Goal: Check status: Check status

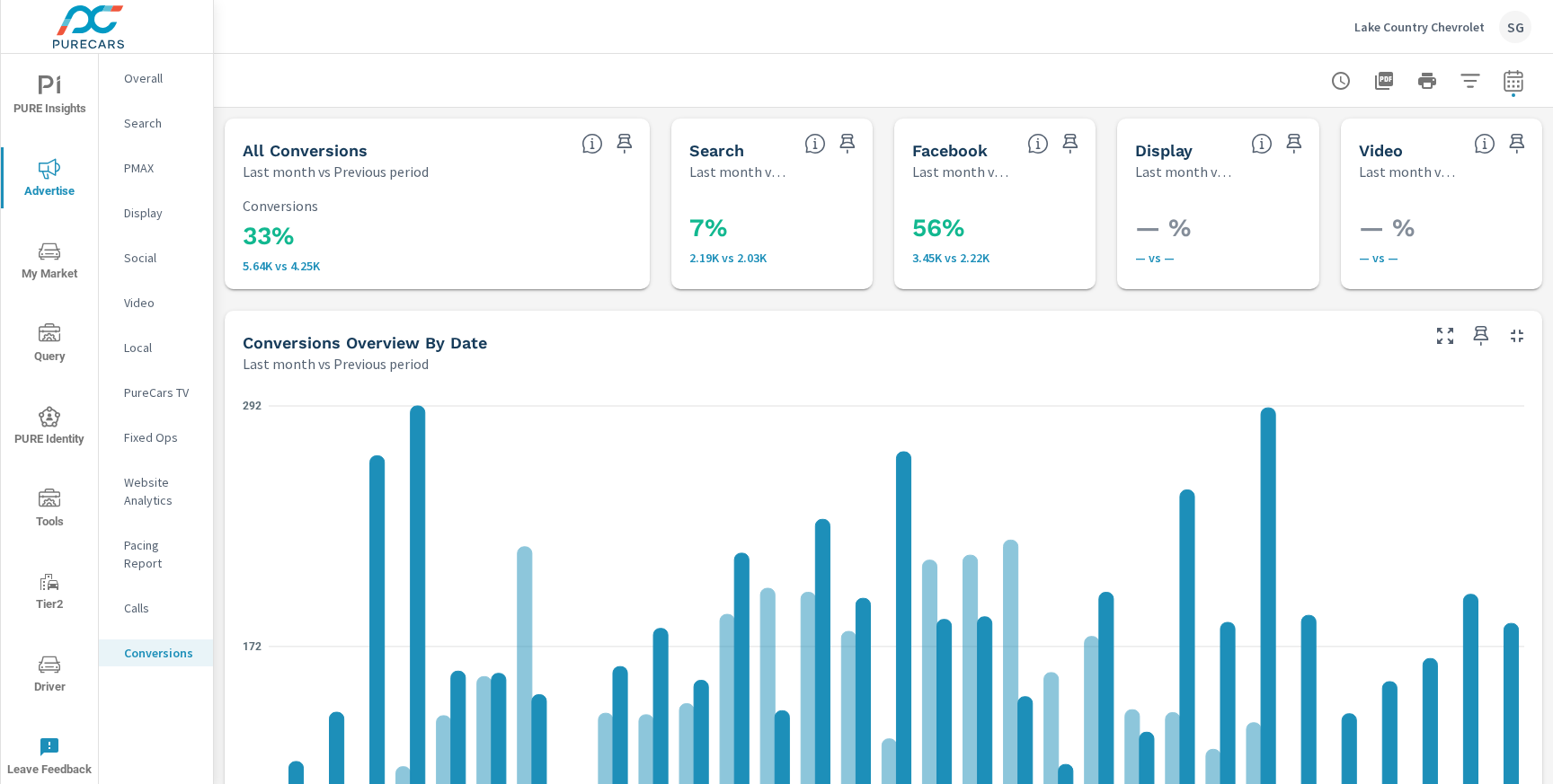
scroll to position [244, 0]
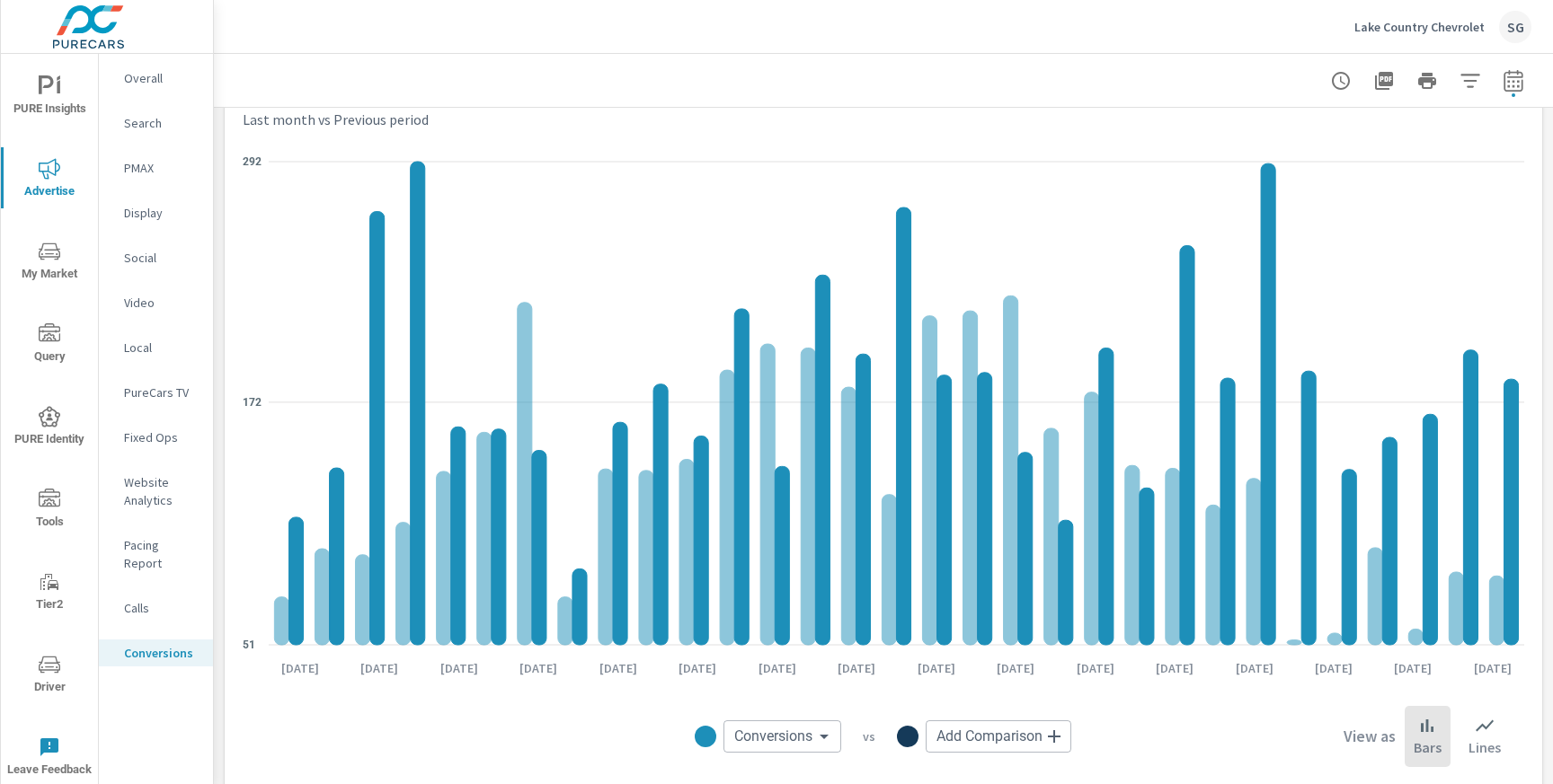
click at [1419, 39] on div "Lake Country Chevrolet SG" at bounding box center [1442, 27] width 178 height 33
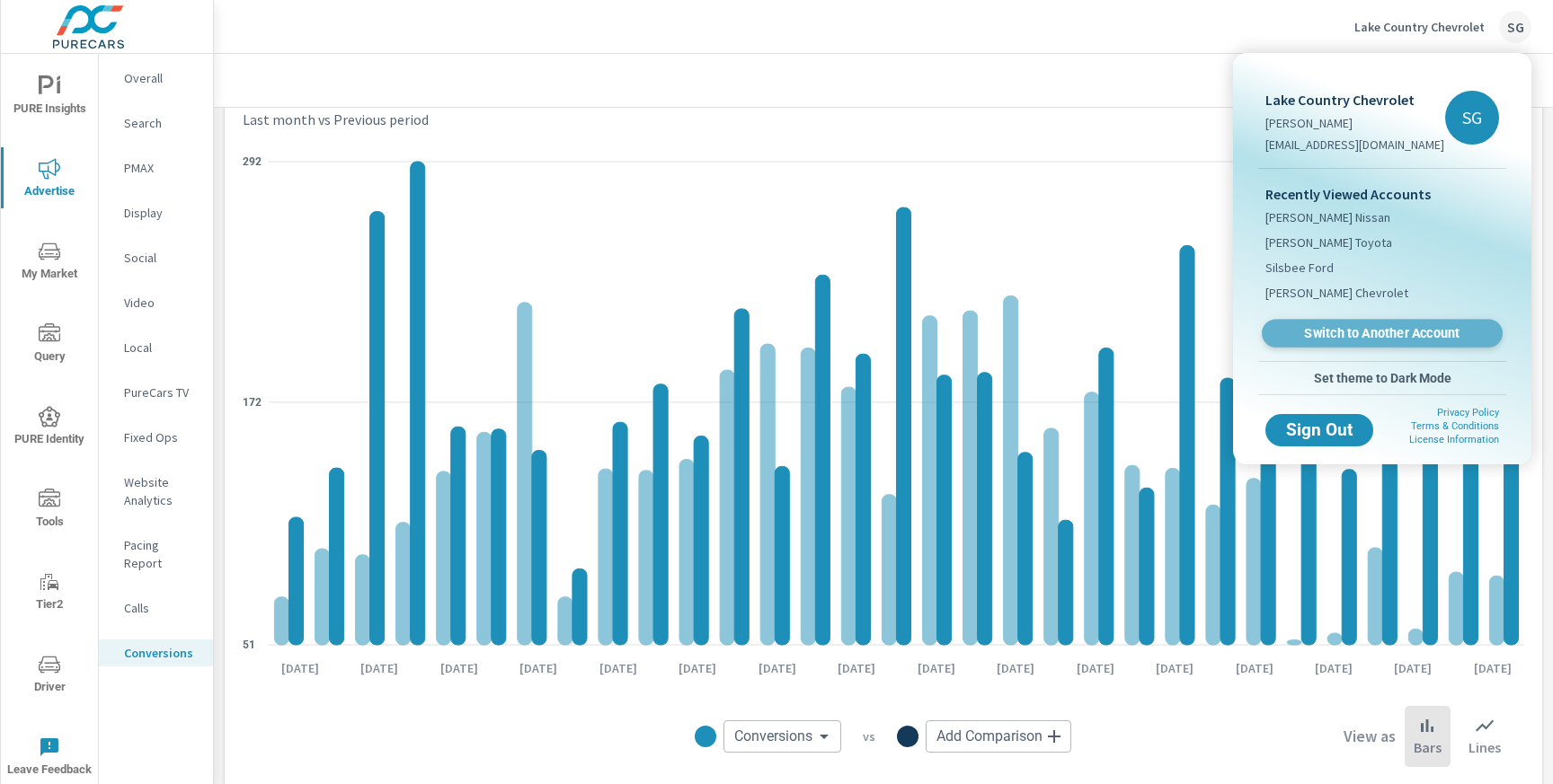
click at [1385, 335] on span "Switch to Another Account" at bounding box center [1381, 333] width 220 height 17
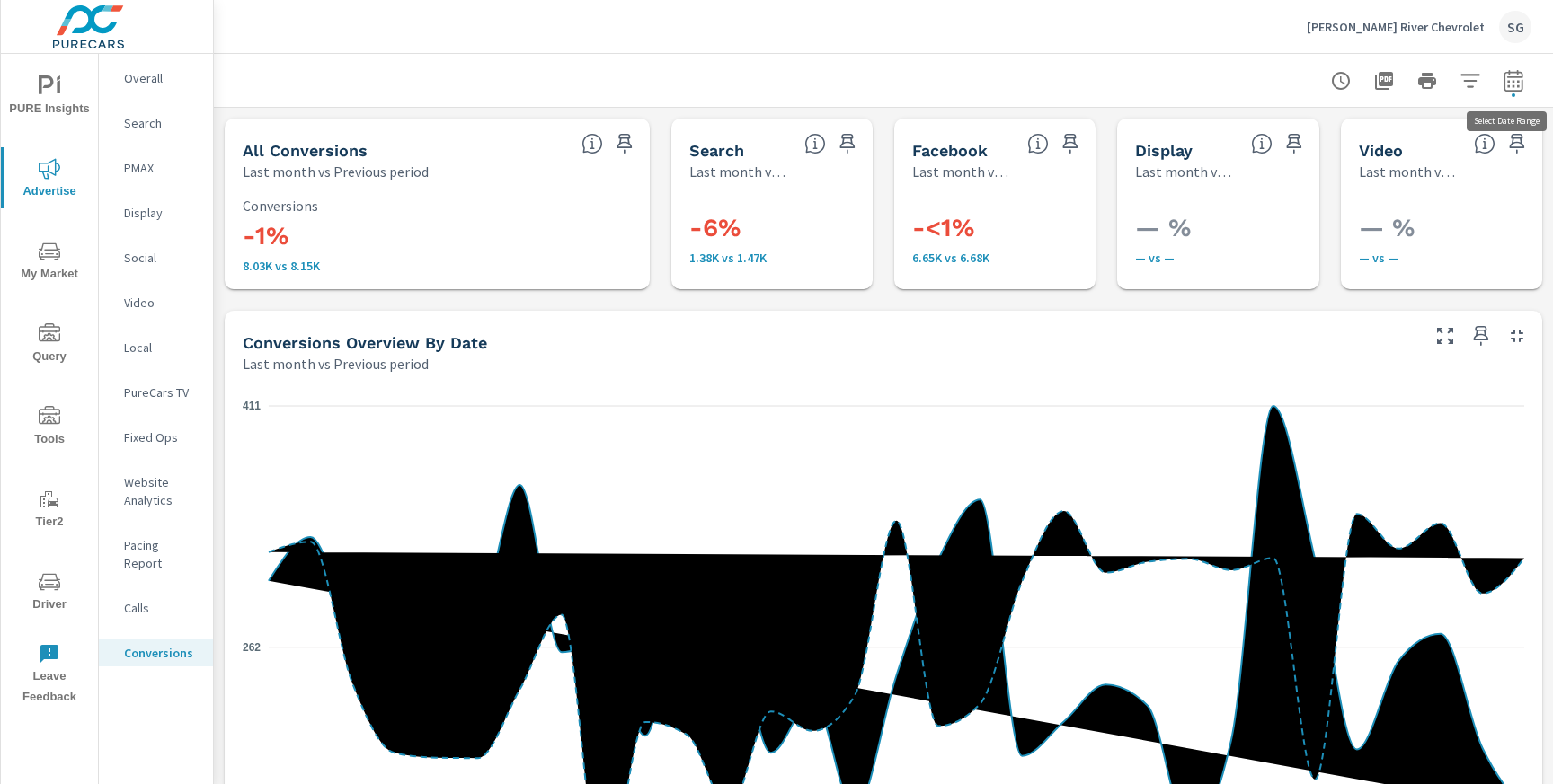
click at [1525, 82] on button "button" at bounding box center [1513, 81] width 36 height 36
select select "Last month"
select select "Previous period"
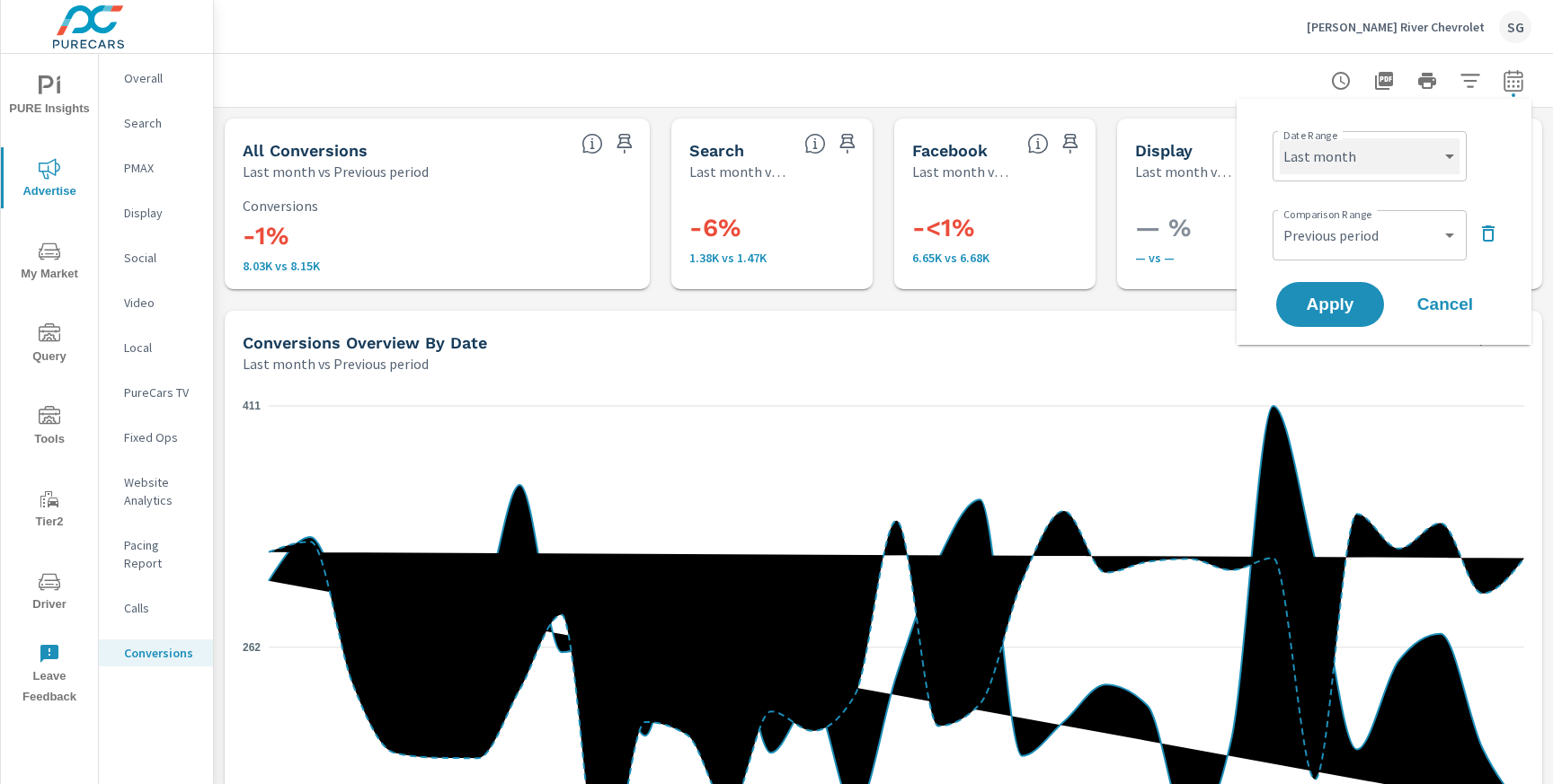
click at [1413, 138] on select "Custom Yesterday Last week Last 7 days Last 14 days Last 30 days Last 45 days L…" at bounding box center [1369, 156] width 179 height 36
click at [1280, 138] on select "Custom Yesterday Last week Last 7 days Last 14 days Last 30 days Last 45 days L…" at bounding box center [1369, 156] width 179 height 36
select select "Last 30 days"
click at [1351, 300] on span "Apply" at bounding box center [1330, 305] width 73 height 17
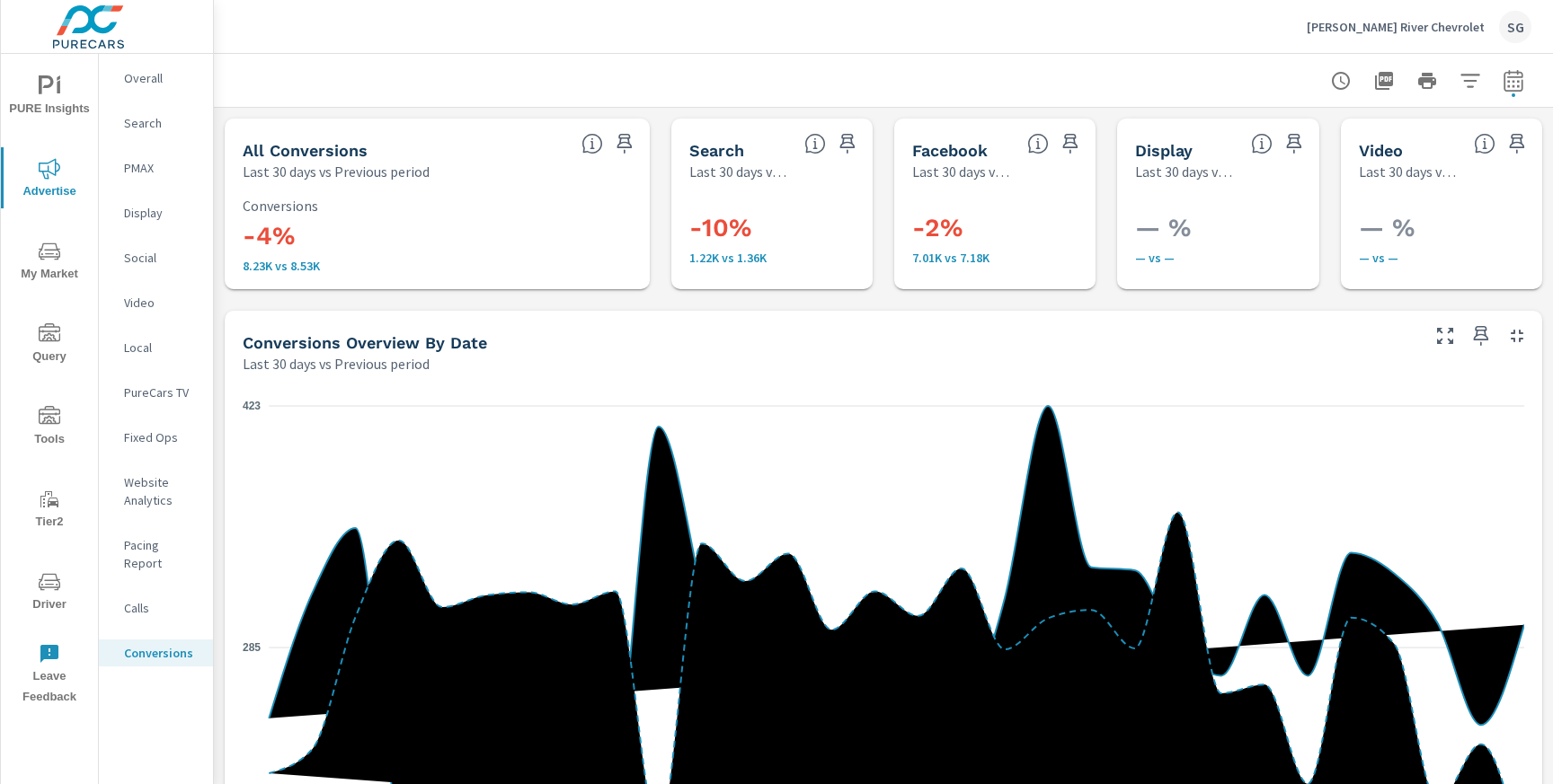
click at [151, 133] on div "Search" at bounding box center [155, 123] width 114 height 27
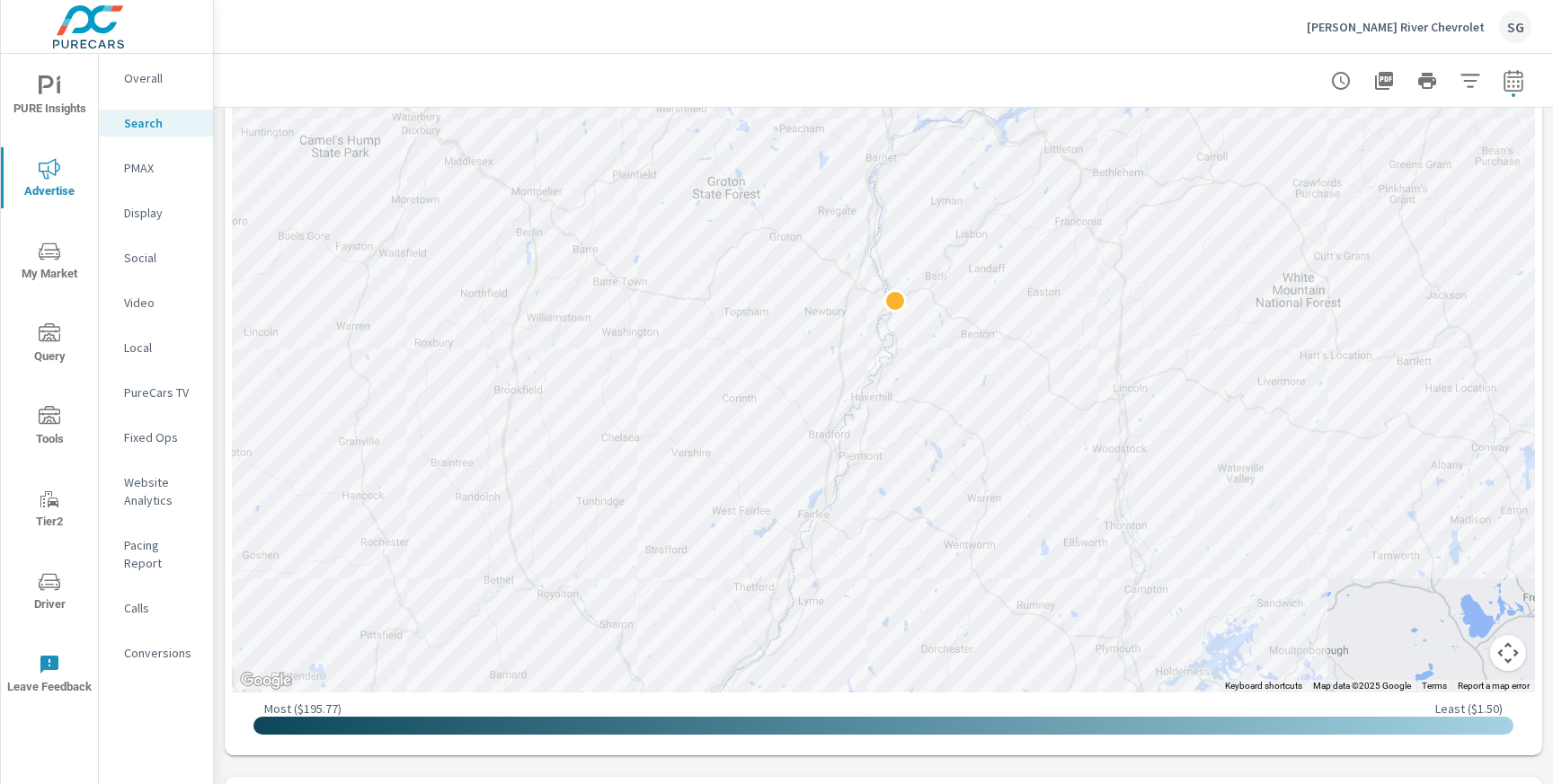
scroll to position [499, 0]
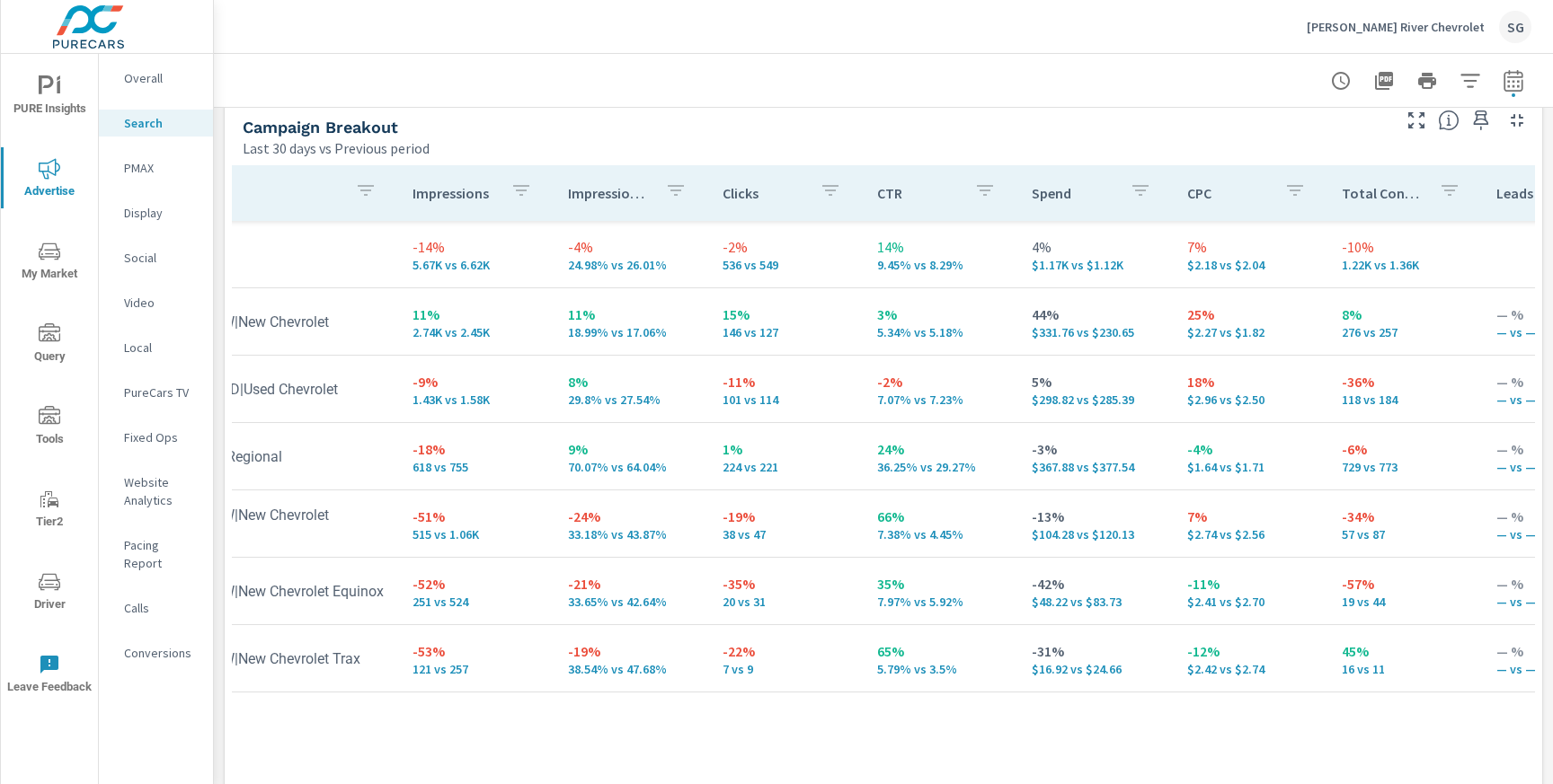
scroll to position [0, 159]
